Goal: Browse casually: Explore the website without a specific task or goal

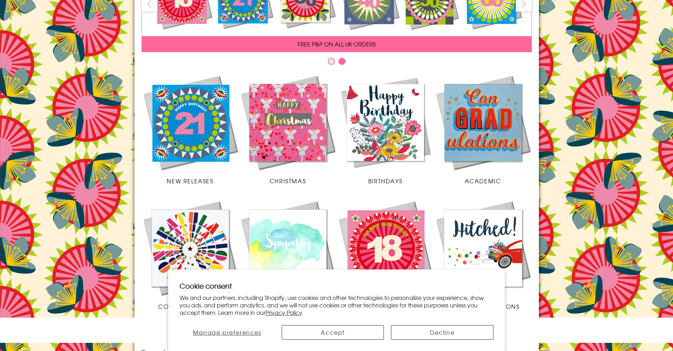
scroll to position [120, 0]
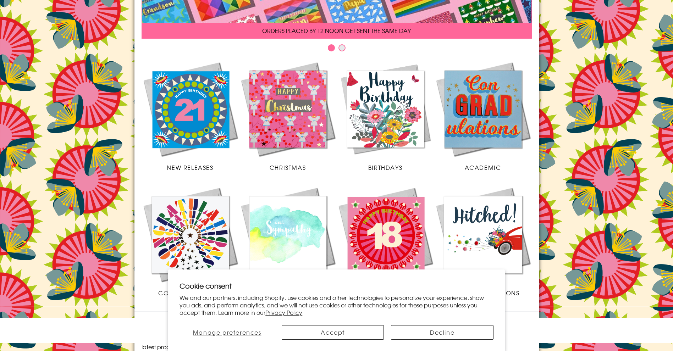
click at [339, 338] on button "Accept" at bounding box center [333, 332] width 102 height 15
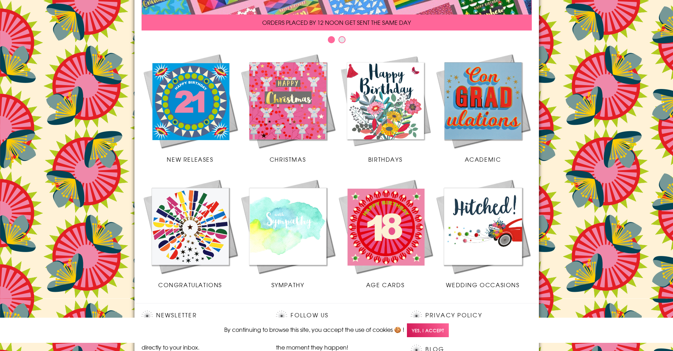
scroll to position [195, 0]
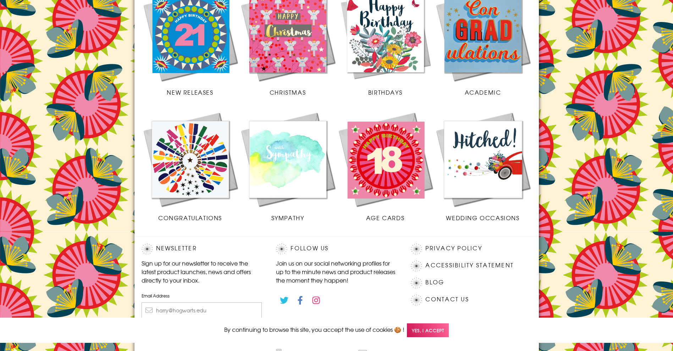
click at [188, 157] on img at bounding box center [191, 160] width 98 height 98
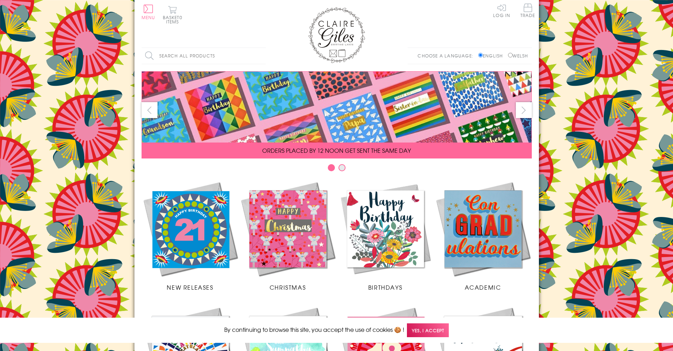
scroll to position [195, 0]
